Goal: Check status

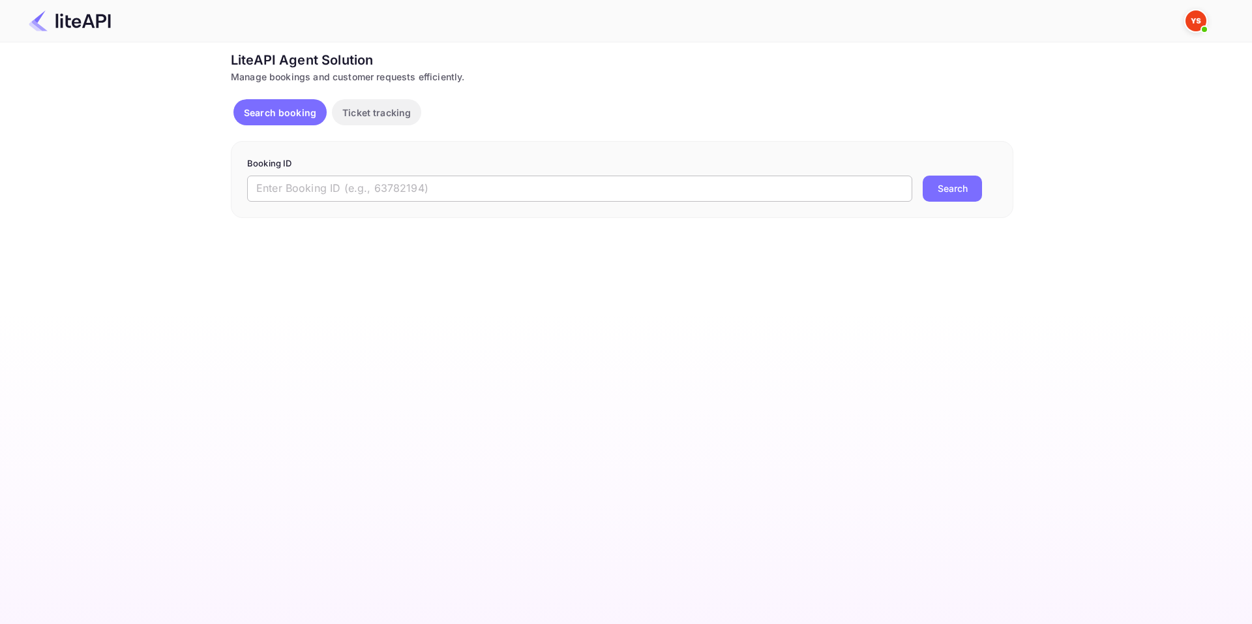
click at [500, 192] on input "text" at bounding box center [579, 188] width 665 height 26
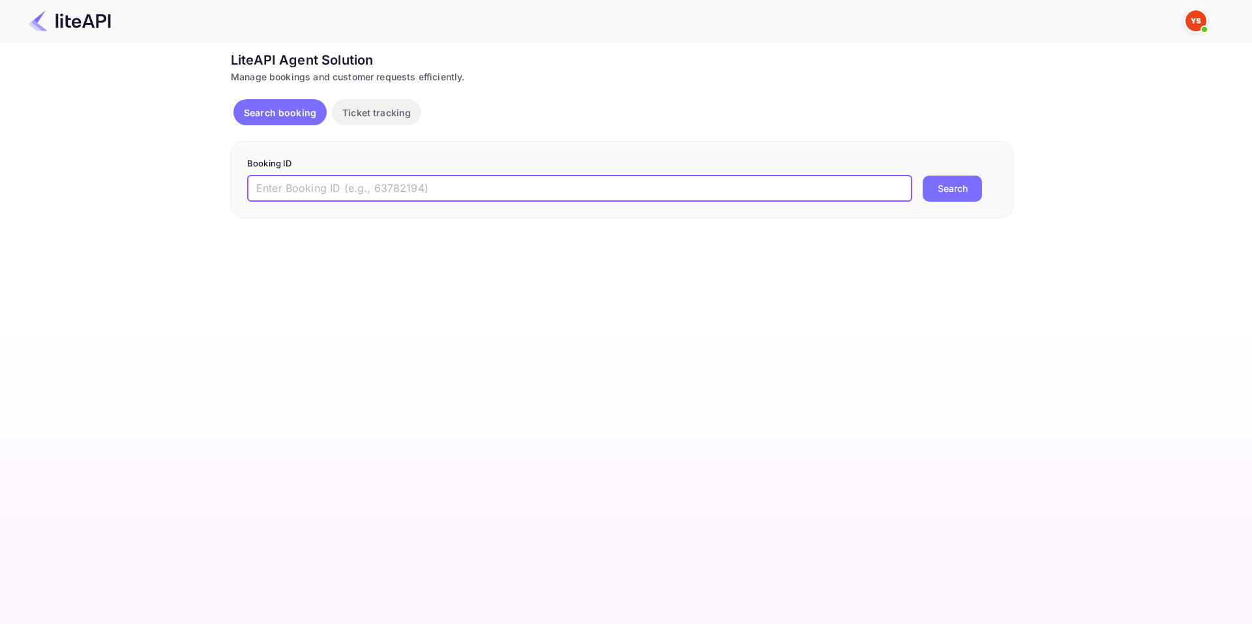
paste input "8728461"
type input "8728461"
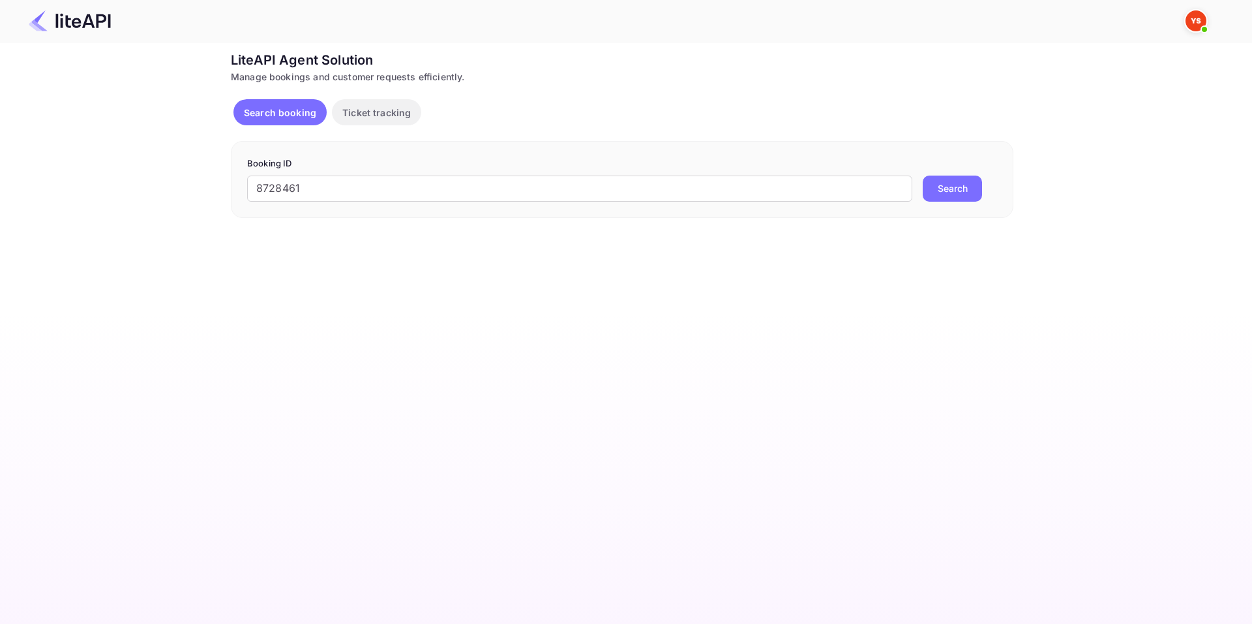
click at [961, 189] on button "Search" at bounding box center [952, 188] width 59 height 26
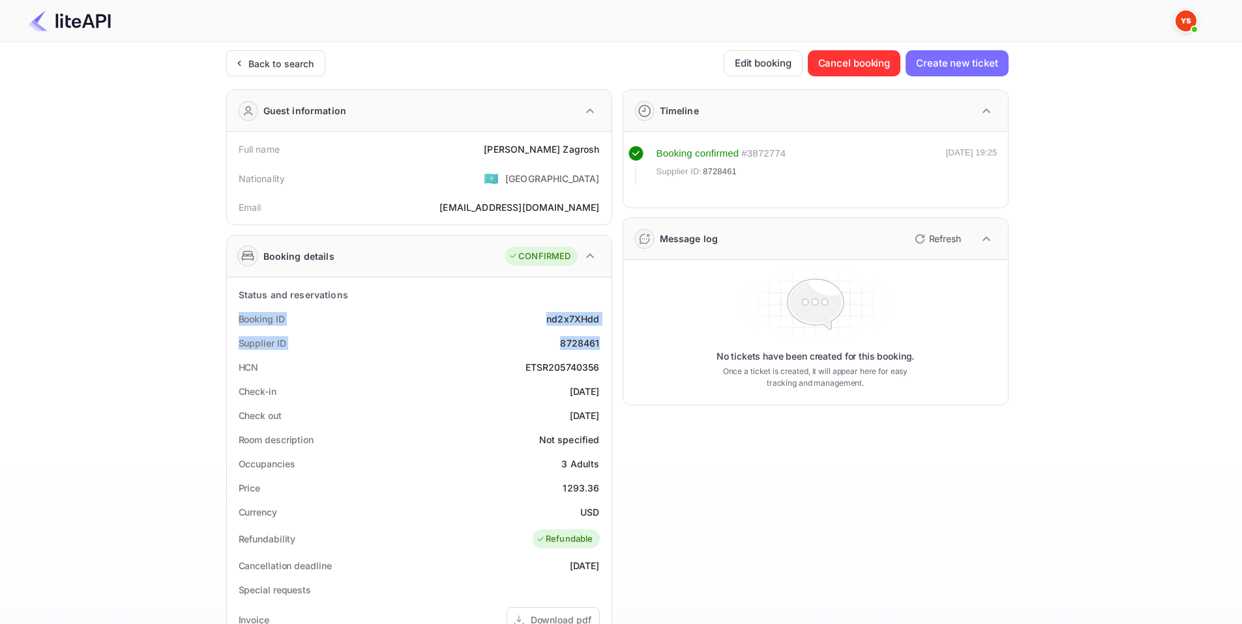
drag, startPoint x: 237, startPoint y: 318, endPoint x: 603, endPoint y: 346, distance: 366.9
click at [603, 346] on div "Status and reservations Booking ID nd2x7XHdd Supplier ID 8728461 HCN ETSR205740…" at bounding box center [419, 600] width 374 height 636
copy div "Booking ID nd2x7XHdd Supplier ID 8728461"
drag, startPoint x: 234, startPoint y: 390, endPoint x: 601, endPoint y: 422, distance: 368.6
click at [601, 422] on div "Status and reservations Booking ID nd2x7XHdd Supplier ID 8728461 HCN ETSR205740…" at bounding box center [419, 600] width 374 height 636
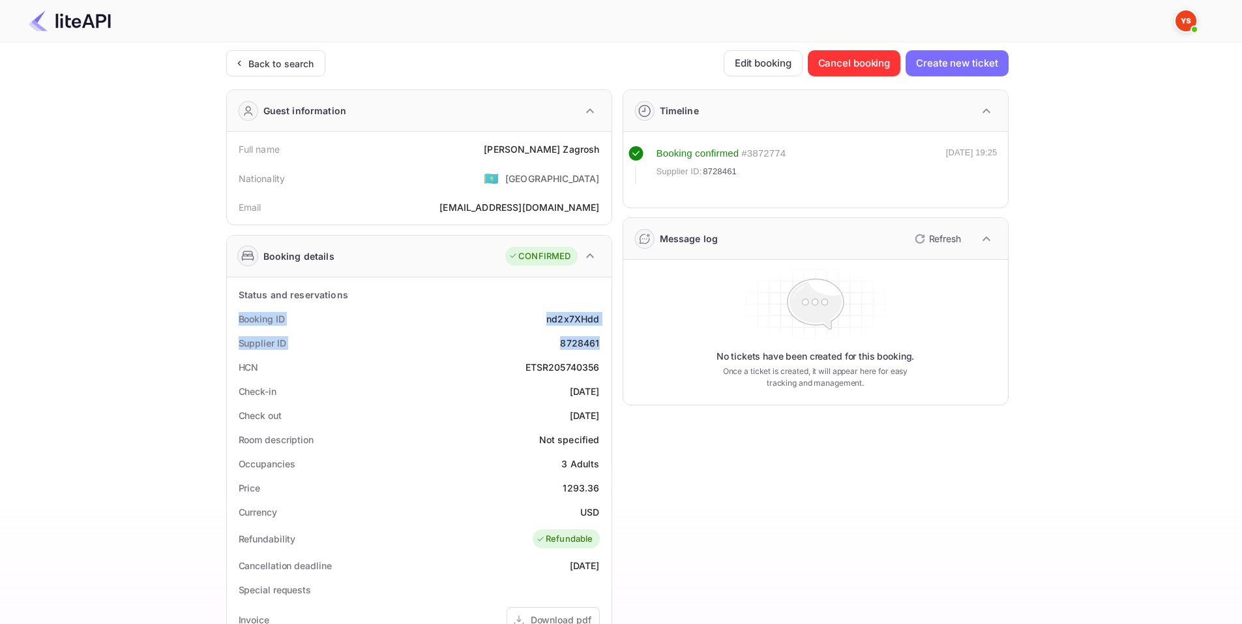
copy div "Check-in [DATE] Check out [DATE]"
click at [716, 483] on div "Timeline Booking confirmed # 3872774 Supplier ID: 8728461 [DATE] 19:25 Message …" at bounding box center [810, 506] width 397 height 854
drag, startPoint x: 237, startPoint y: 147, endPoint x: 605, endPoint y: 154, distance: 367.9
click at [605, 154] on div "Full name [PERSON_NAME]" at bounding box center [419, 149] width 374 height 24
copy div "Full name [PERSON_NAME]"
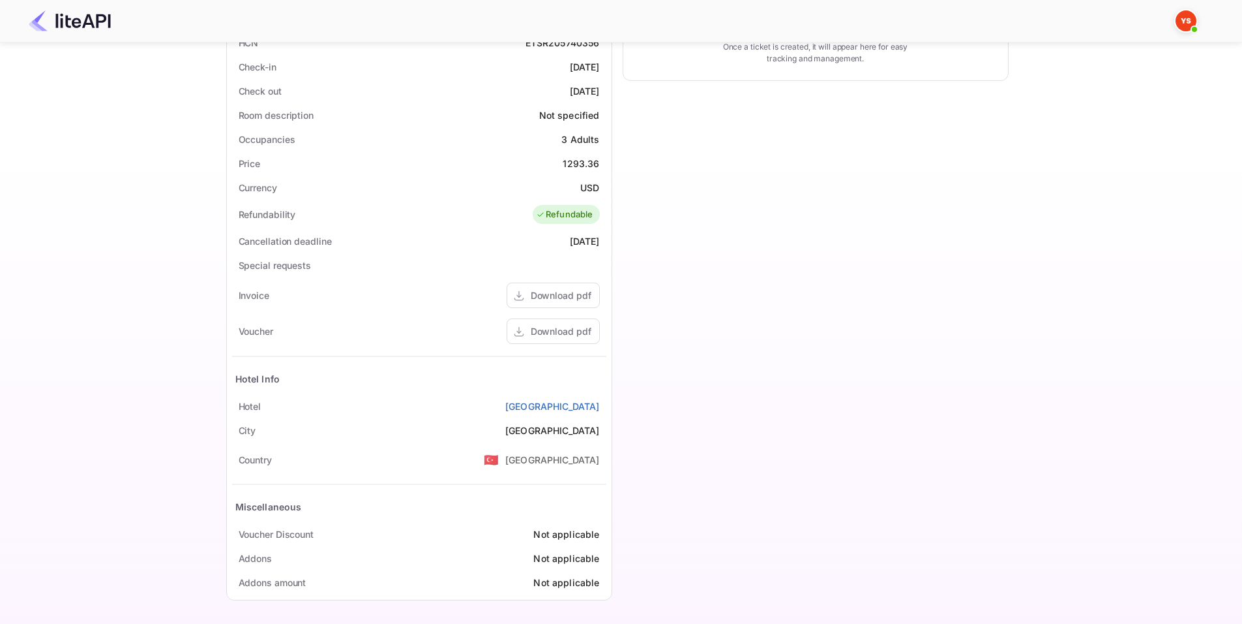
scroll to position [325, 0]
drag, startPoint x: 237, startPoint y: 404, endPoint x: 605, endPoint y: 407, distance: 367.2
click at [605, 407] on div "[GEOGRAPHIC_DATA]" at bounding box center [419, 405] width 374 height 24
copy div "[GEOGRAPHIC_DATA]"
